Goal: Use online tool/utility: Utilize a website feature to perform a specific function

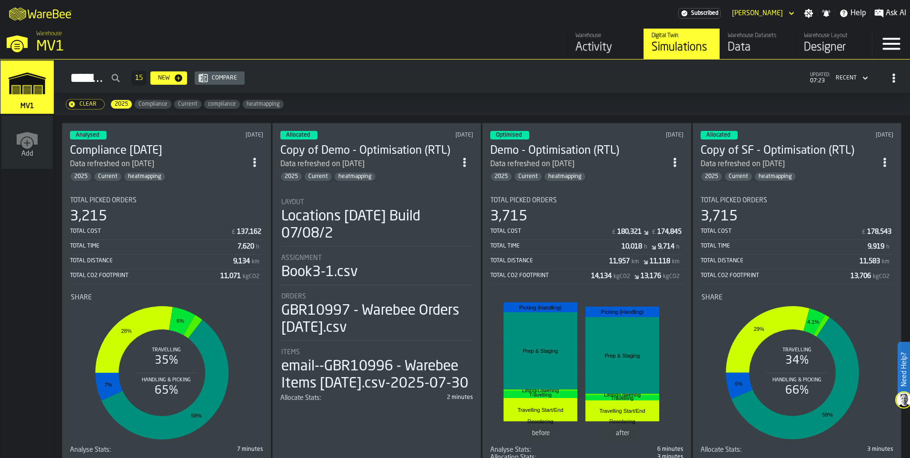
click at [224, 158] on h3 "Compliance [DATE]" at bounding box center [158, 150] width 176 height 15
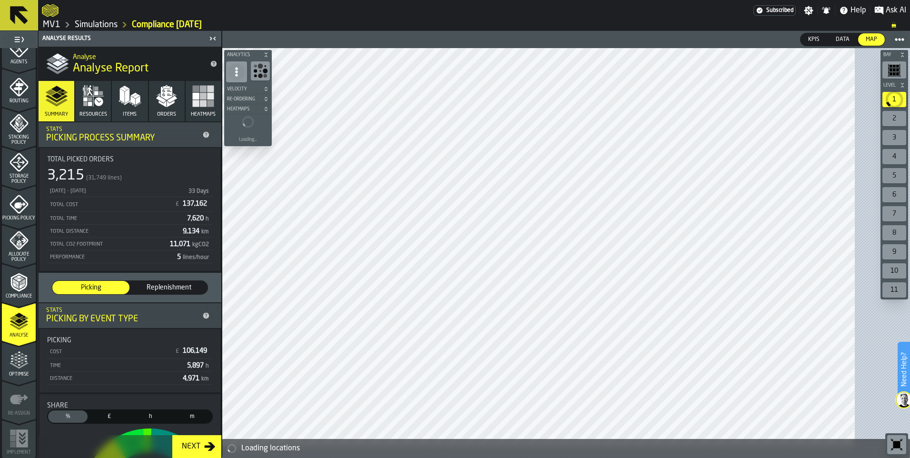
scroll to position [476, 0]
click at [20, 357] on polygon "menu Optimise" at bounding box center [19, 358] width 2 height 2
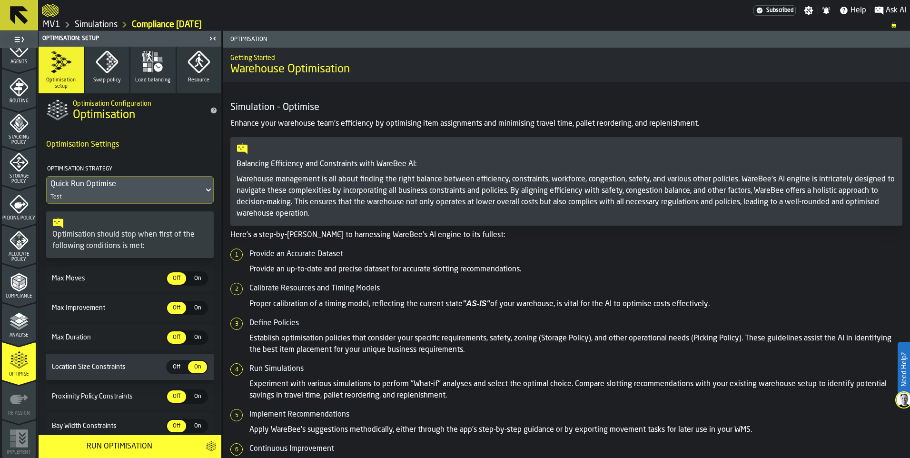
click at [109, 446] on div "Run Optimisation" at bounding box center [119, 446] width 150 height 11
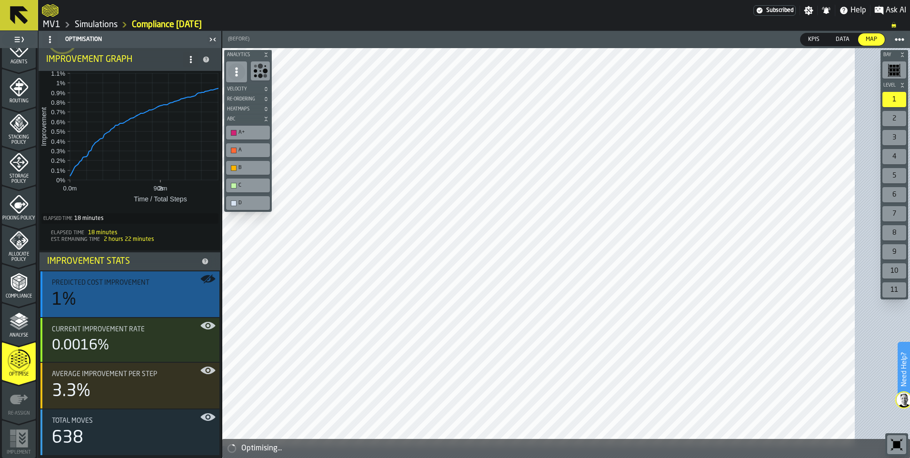
scroll to position [201, 0]
